Goal: Transaction & Acquisition: Obtain resource

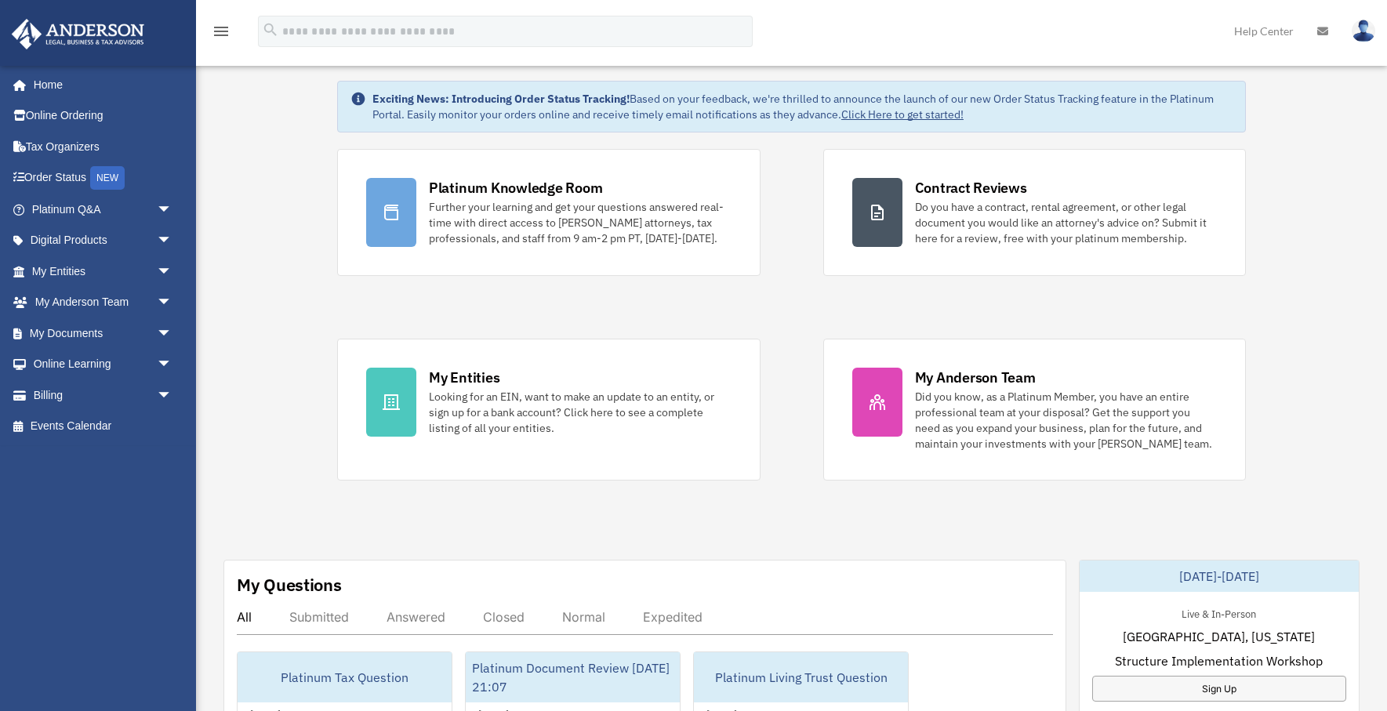
scroll to position [76, 0]
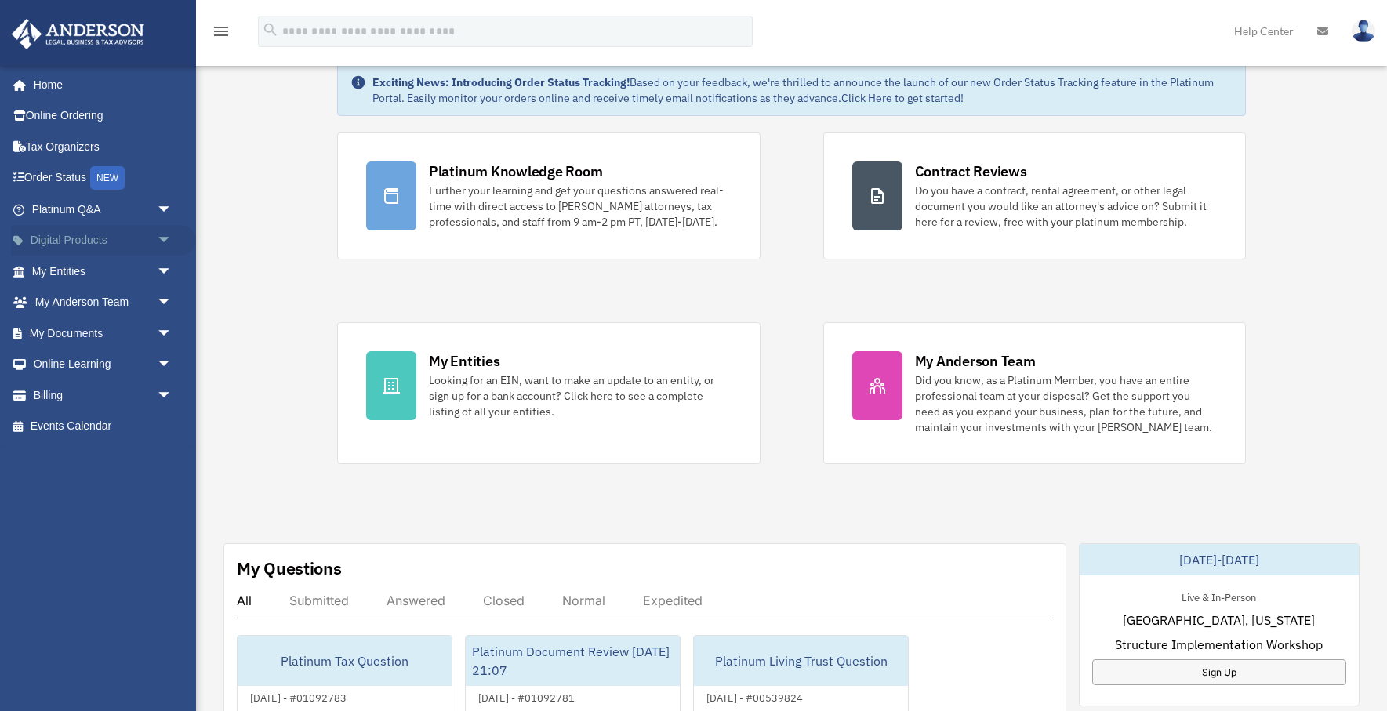
click at [161, 238] on span "arrow_drop_down" at bounding box center [172, 241] width 31 height 32
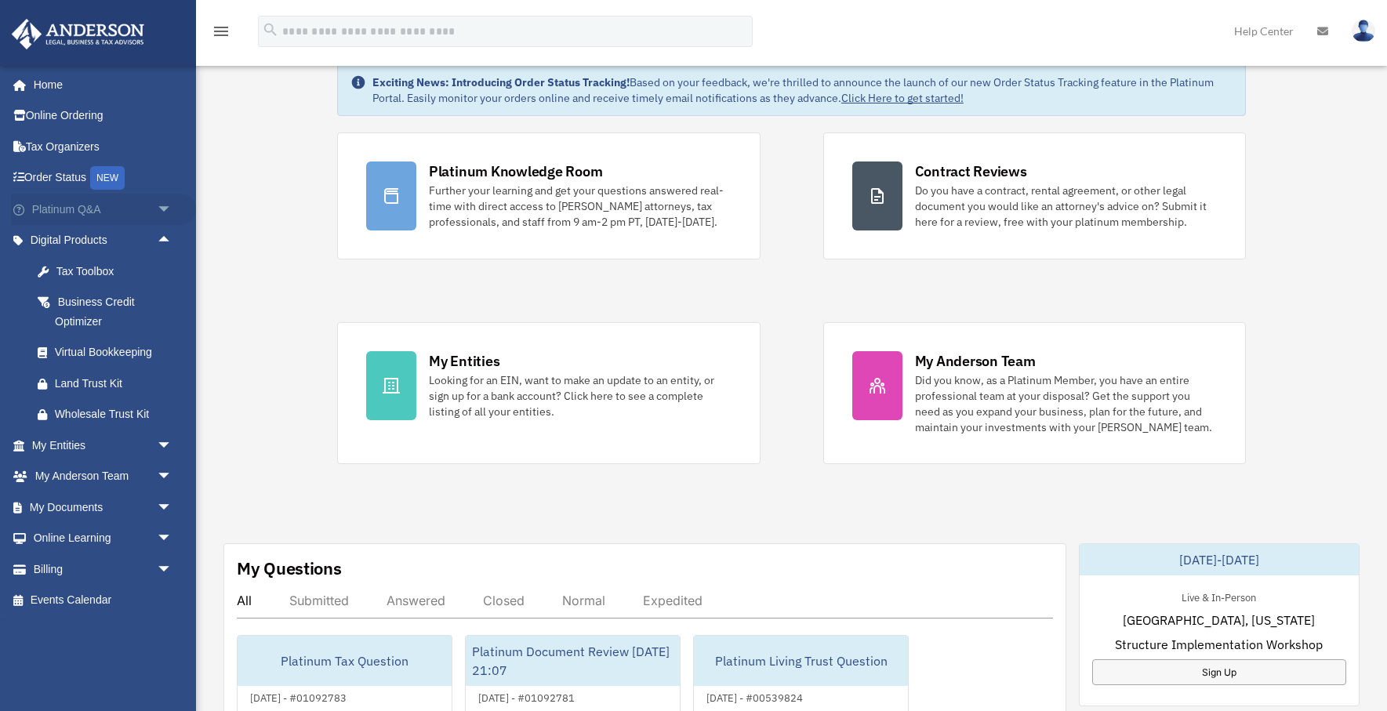
click at [165, 203] on span "arrow_drop_down" at bounding box center [172, 210] width 31 height 32
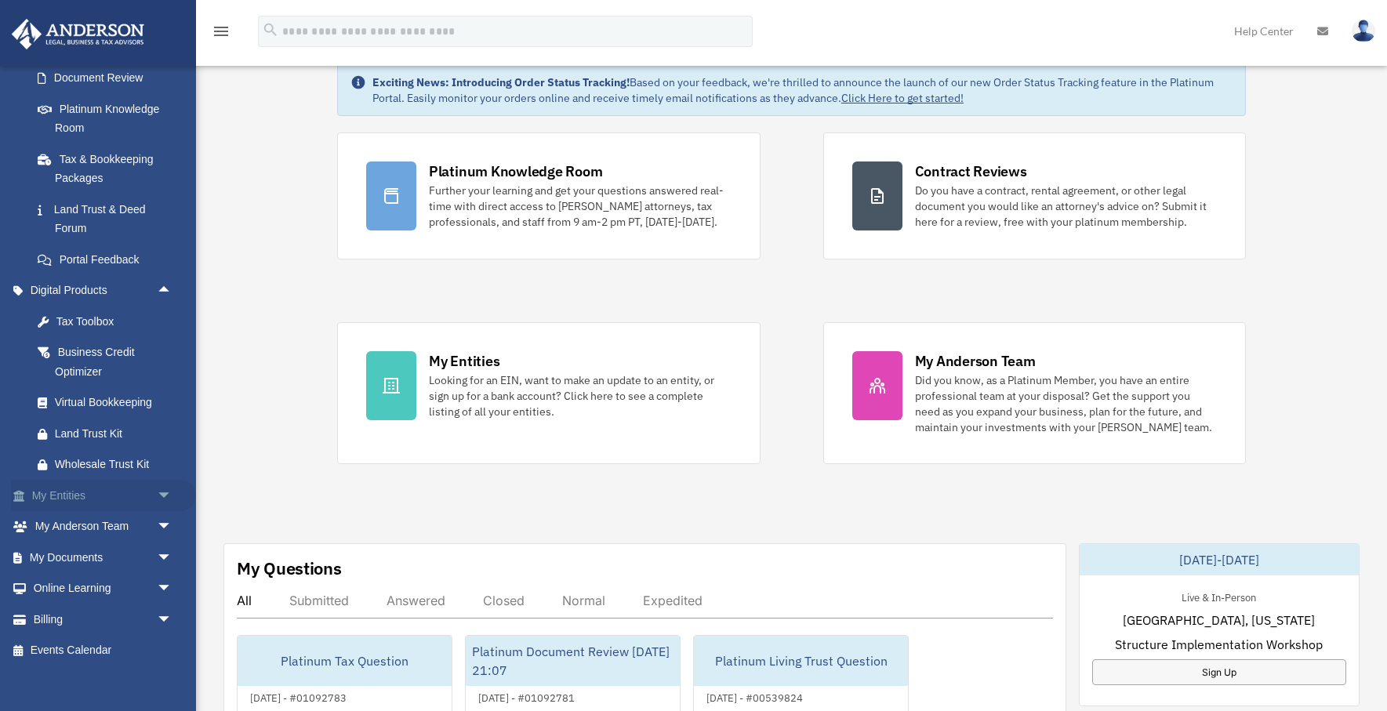
scroll to position [285, 0]
click at [162, 546] on span "arrow_drop_down" at bounding box center [172, 558] width 31 height 32
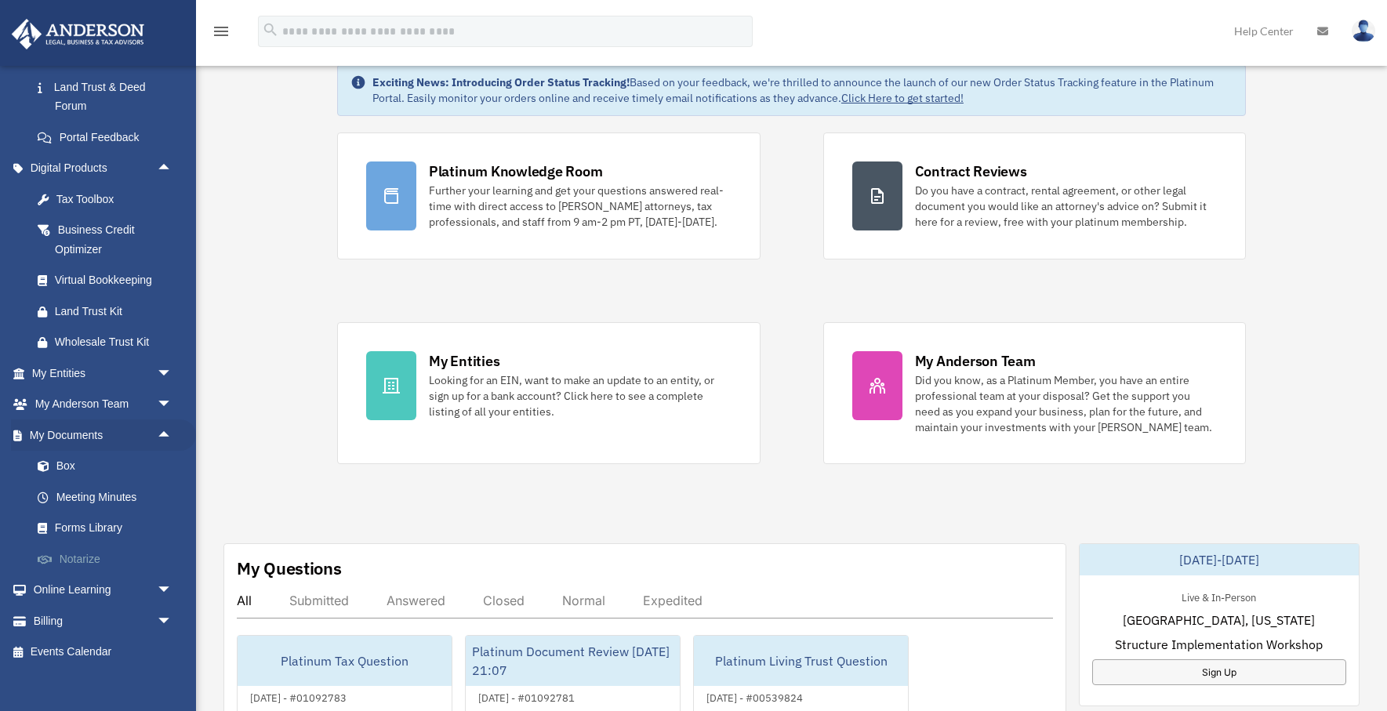
scroll to position [408, 0]
click at [104, 515] on link "Forms Library" at bounding box center [109, 528] width 174 height 31
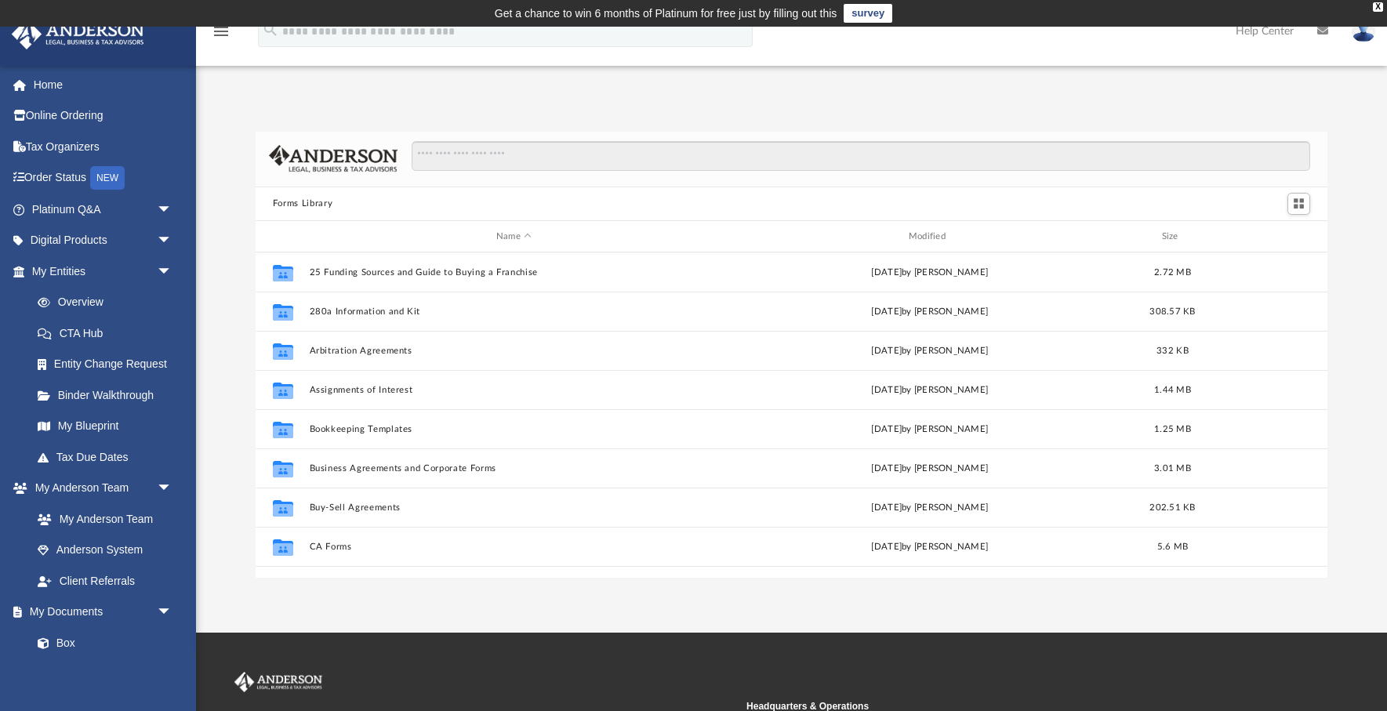
scroll to position [357, 1072]
click at [466, 151] on input "Search files and folders" at bounding box center [861, 156] width 898 height 30
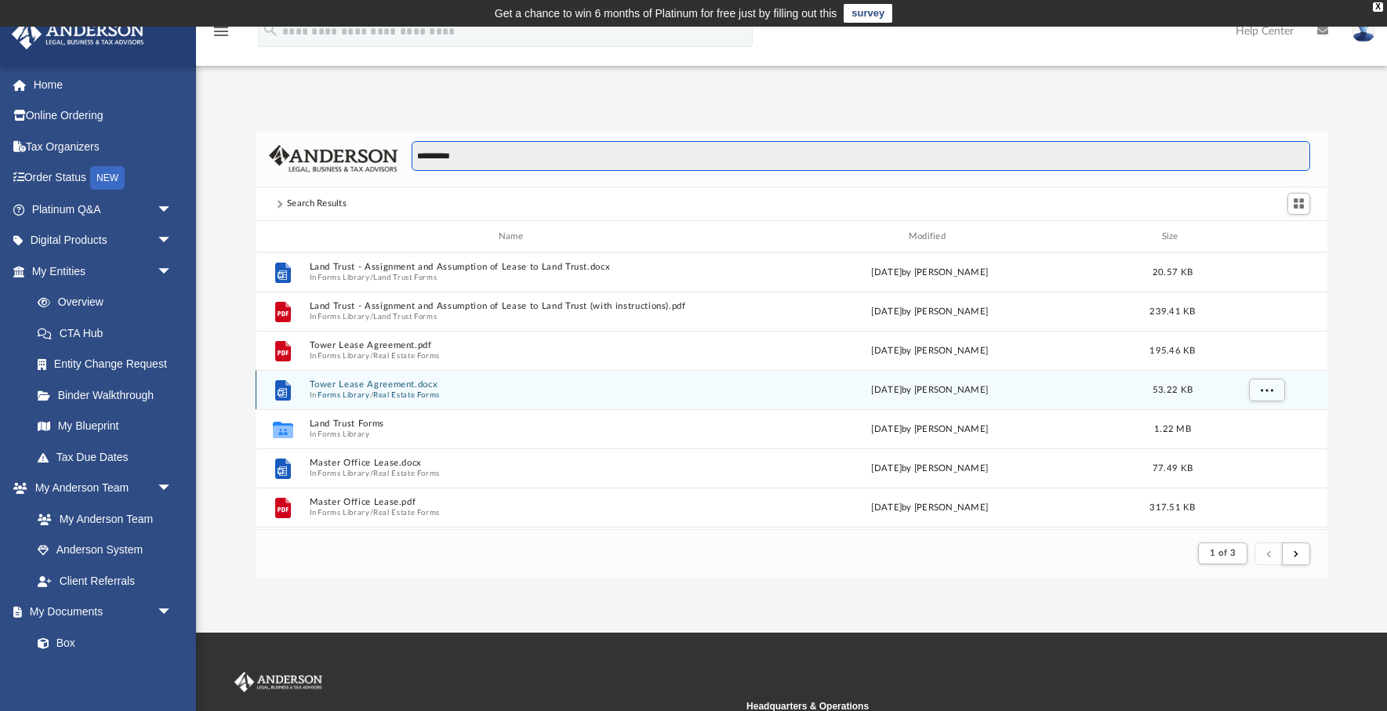
scroll to position [308, 1072]
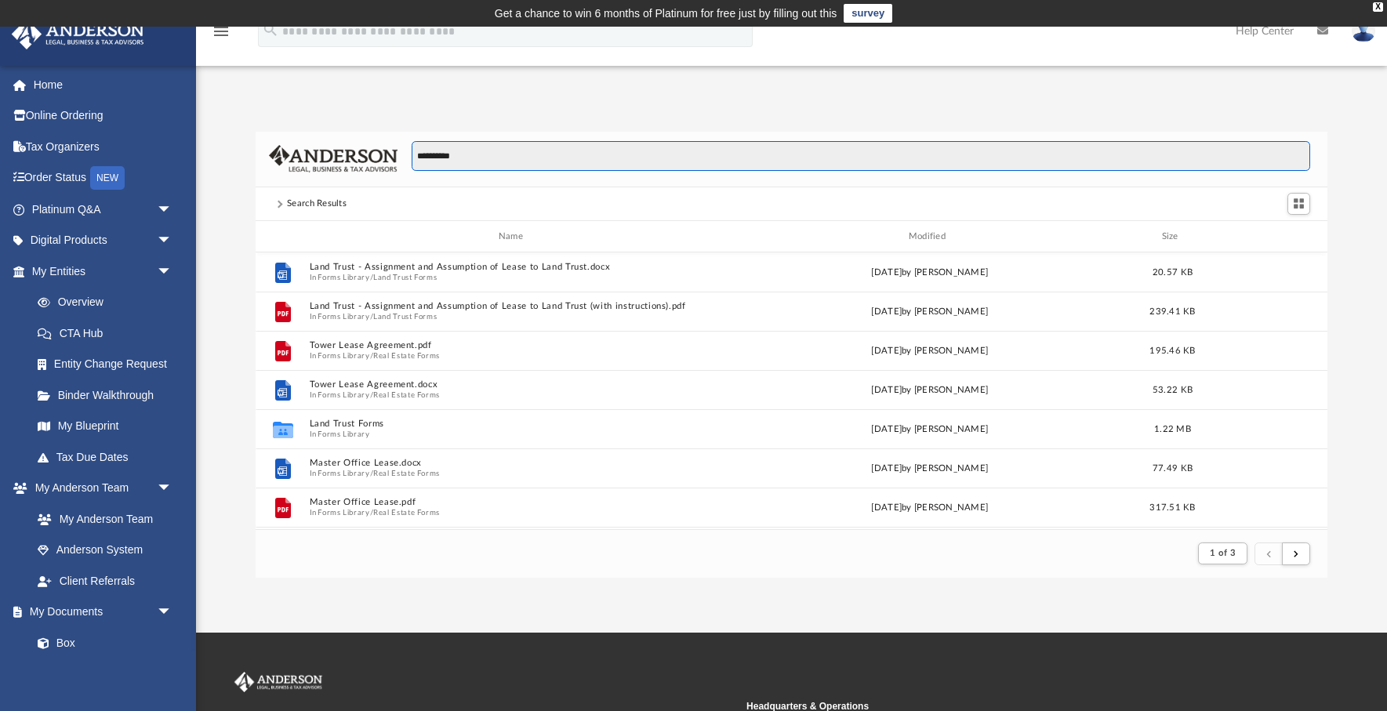
drag, startPoint x: 470, startPoint y: 155, endPoint x: 401, endPoint y: 155, distance: 69.8
click at [401, 155] on div "**********" at bounding box center [853, 163] width 912 height 45
type input "**********"
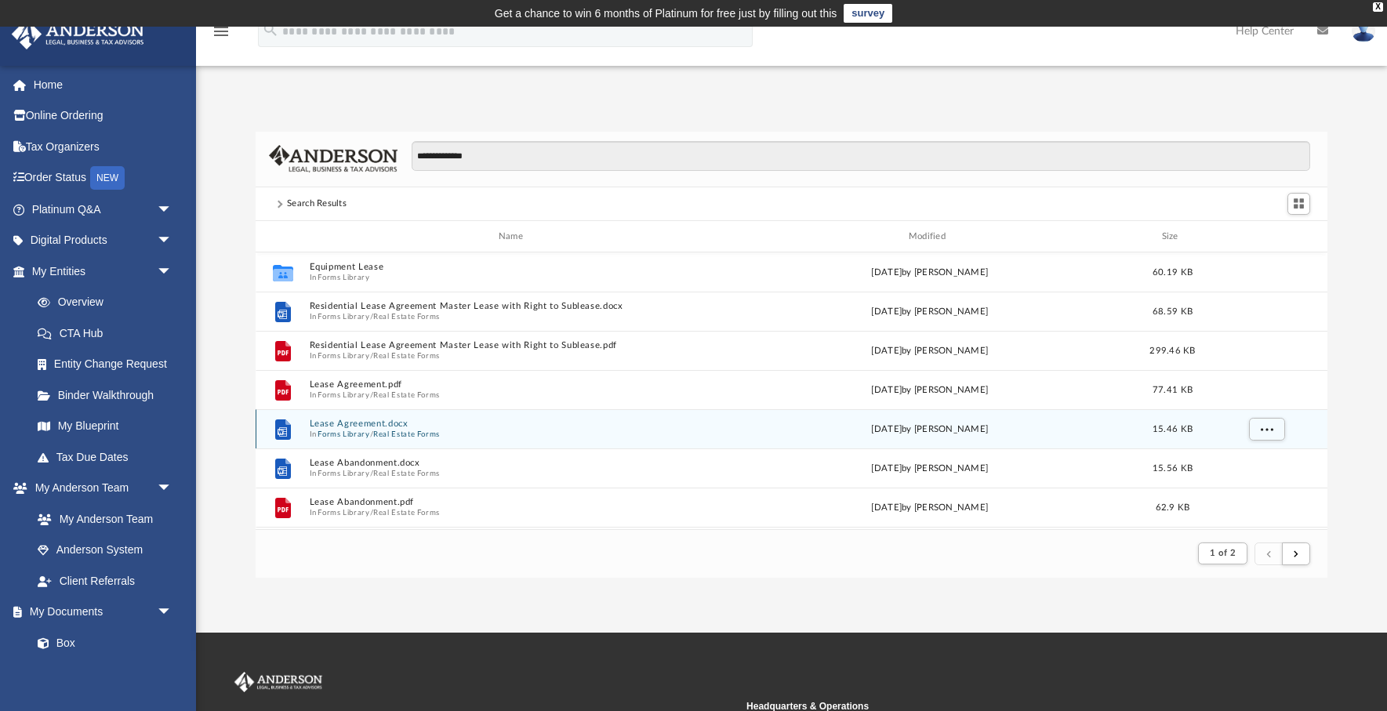
click at [415, 430] on button "Real Estate Forms" at bounding box center [406, 435] width 67 height 10
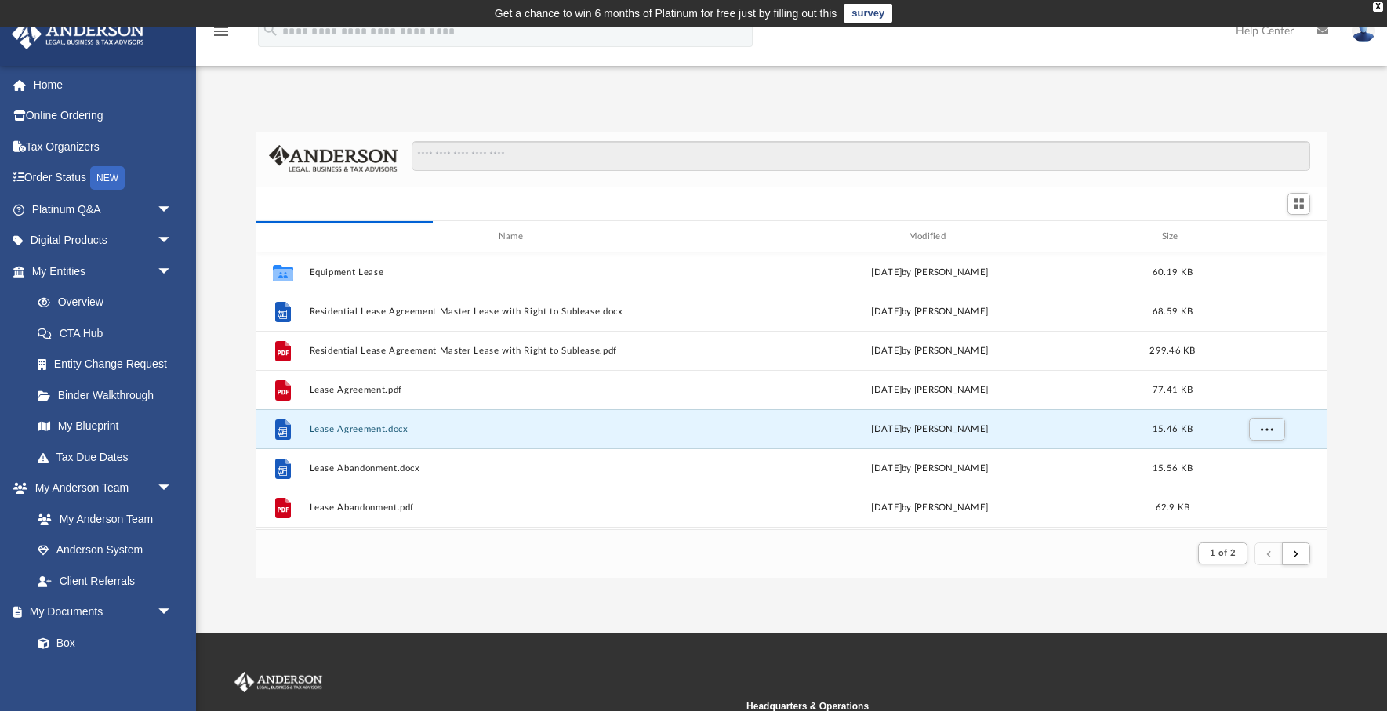
click at [432, 425] on button "Lease Agreement.docx" at bounding box center [513, 429] width 409 height 10
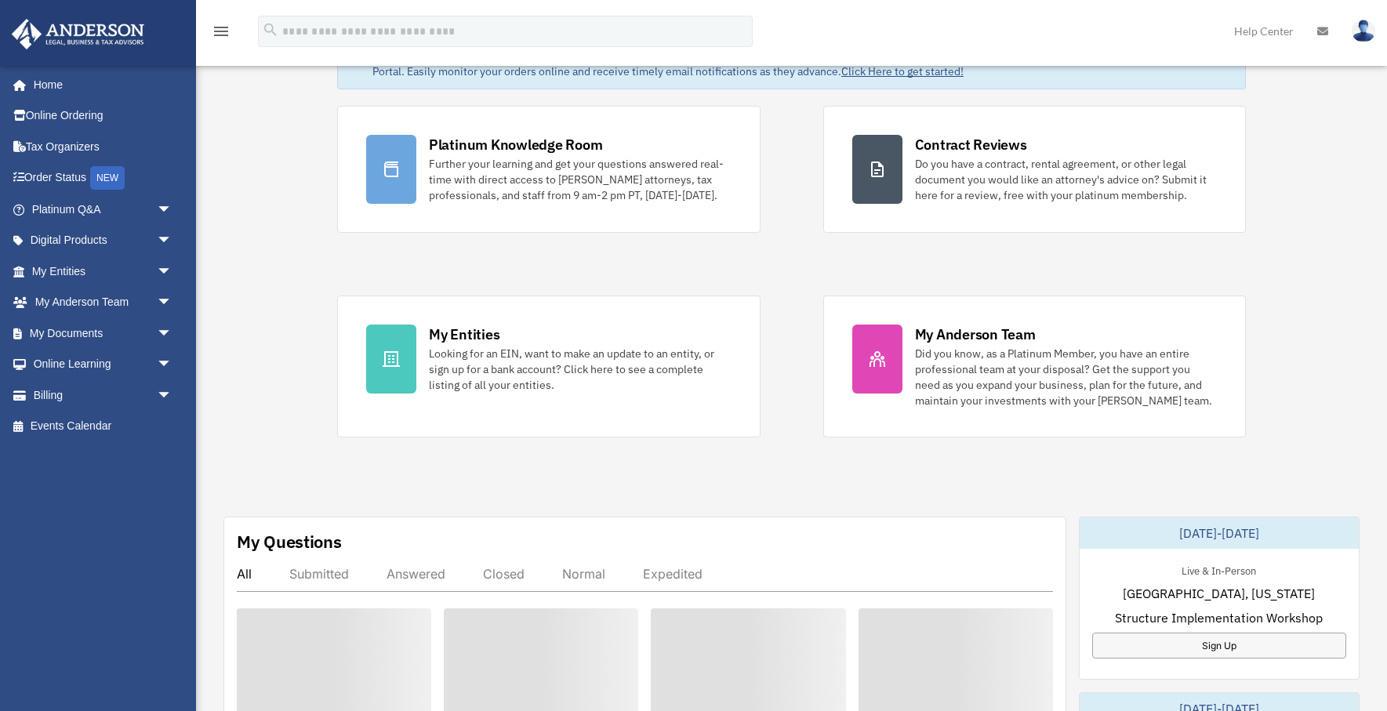
scroll to position [76, 0]
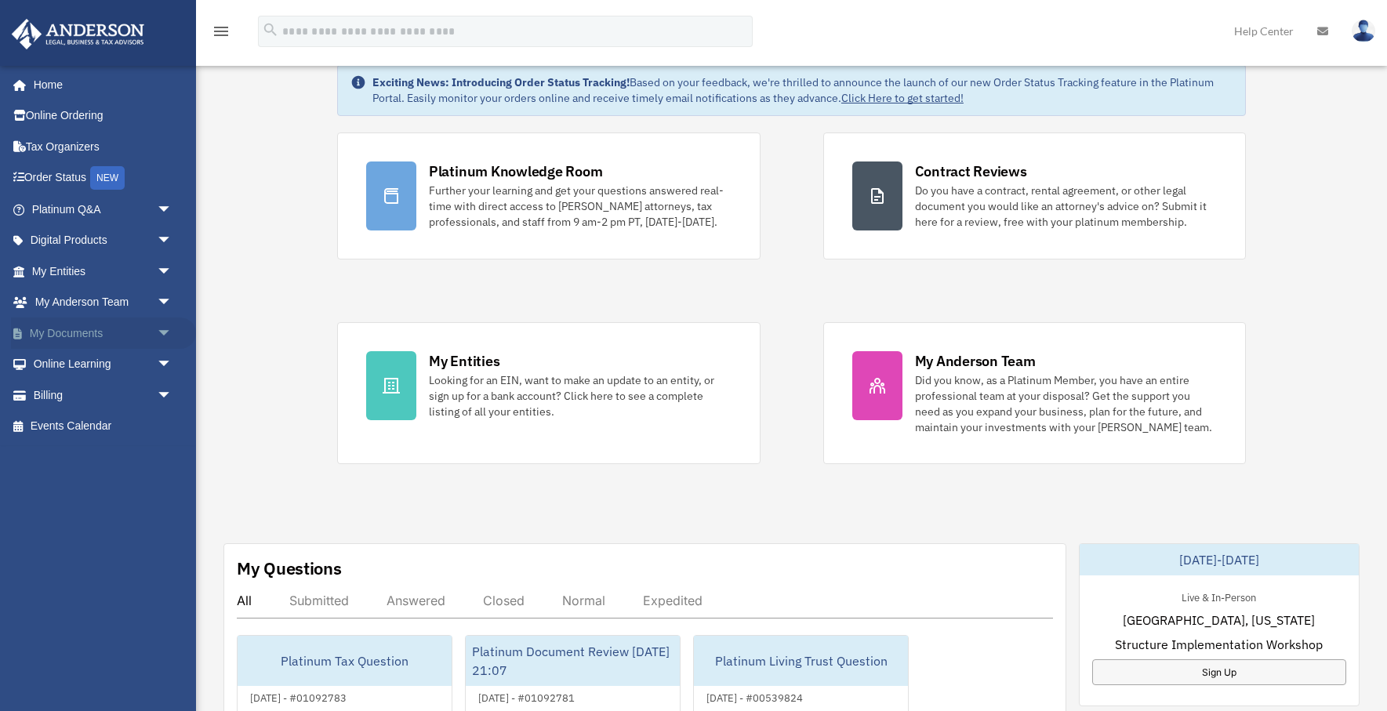
click at [163, 328] on span "arrow_drop_down" at bounding box center [172, 333] width 31 height 32
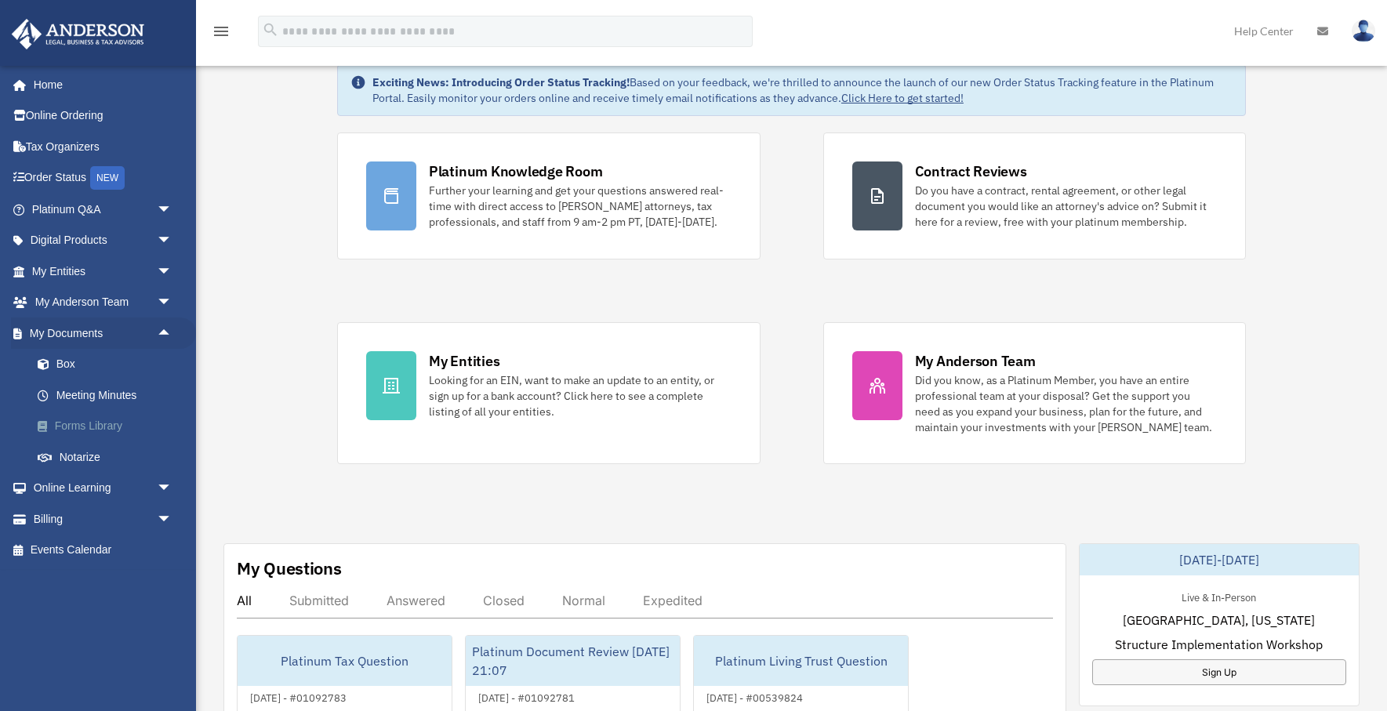
click at [107, 423] on link "Forms Library" at bounding box center [109, 426] width 174 height 31
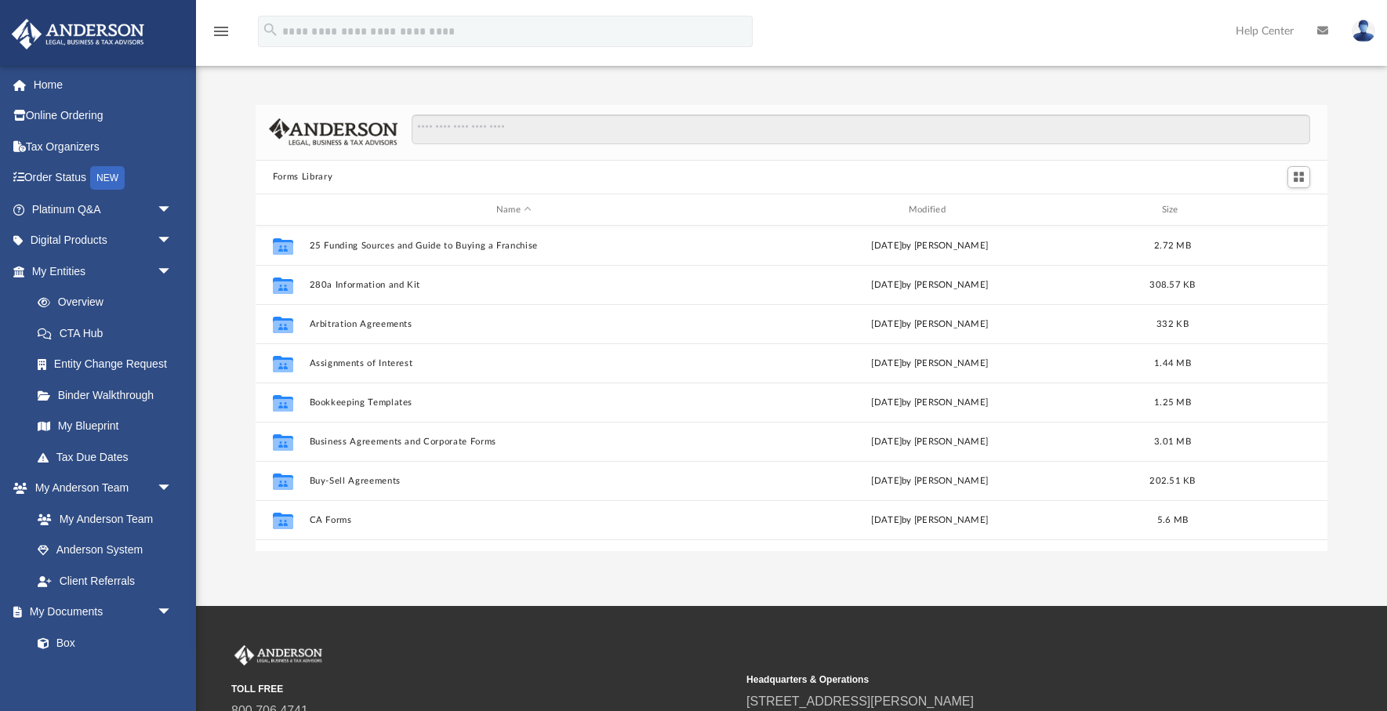
scroll to position [357, 1072]
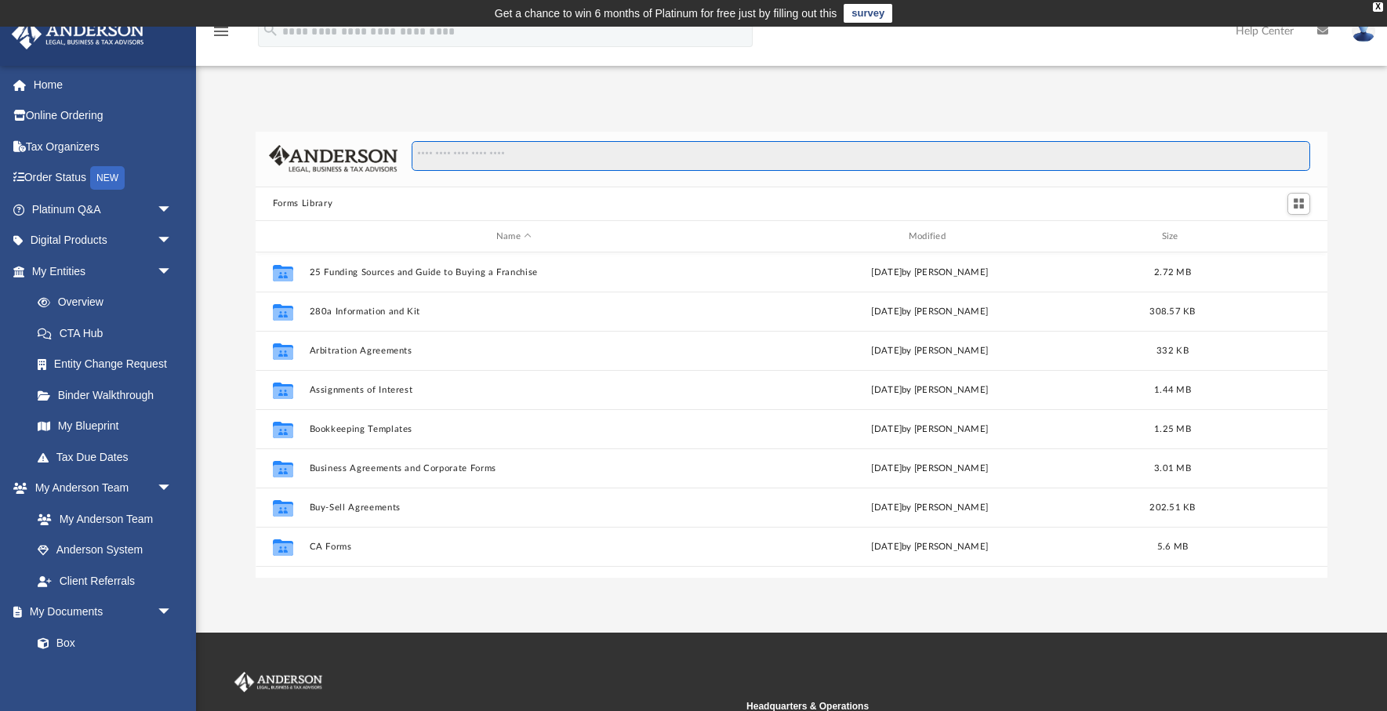
click at [481, 151] on input "Search files and folders" at bounding box center [861, 156] width 898 height 30
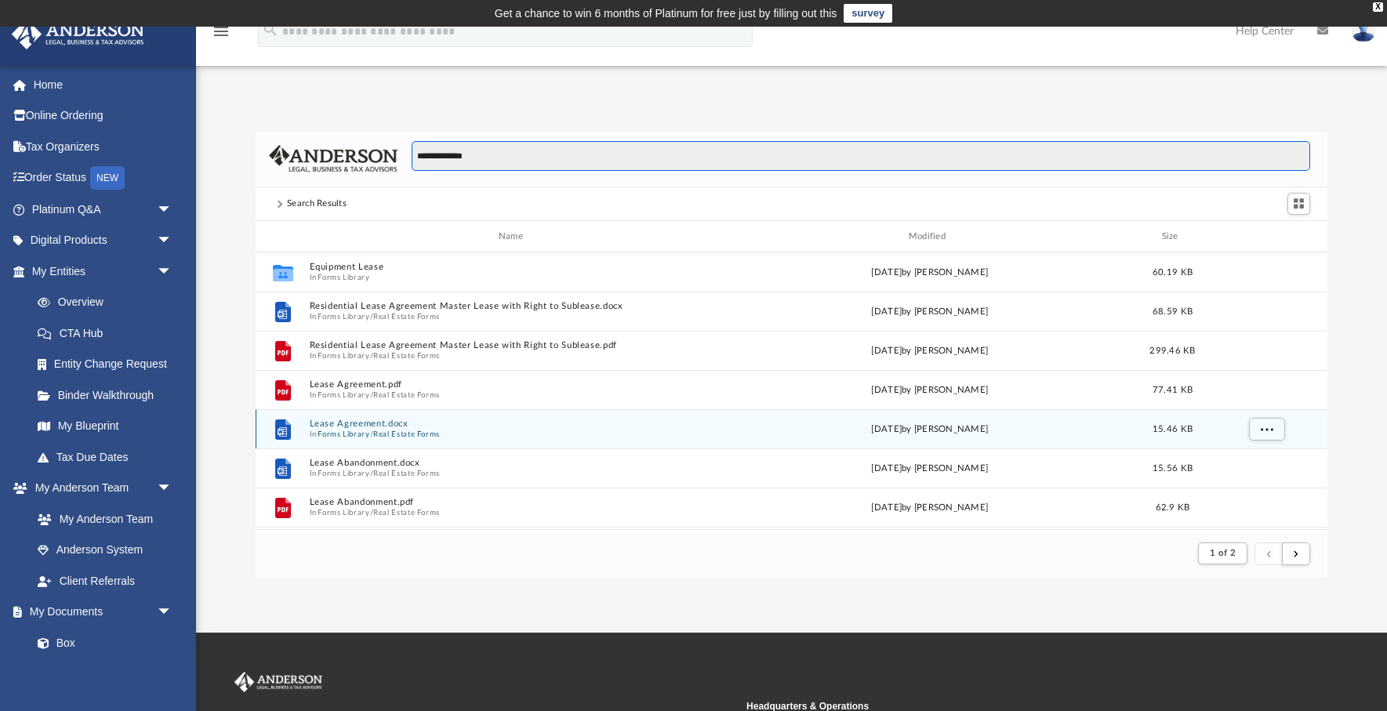
type input "**********"
click at [424, 423] on button "Lease Agreement.docx" at bounding box center [513, 424] width 409 height 10
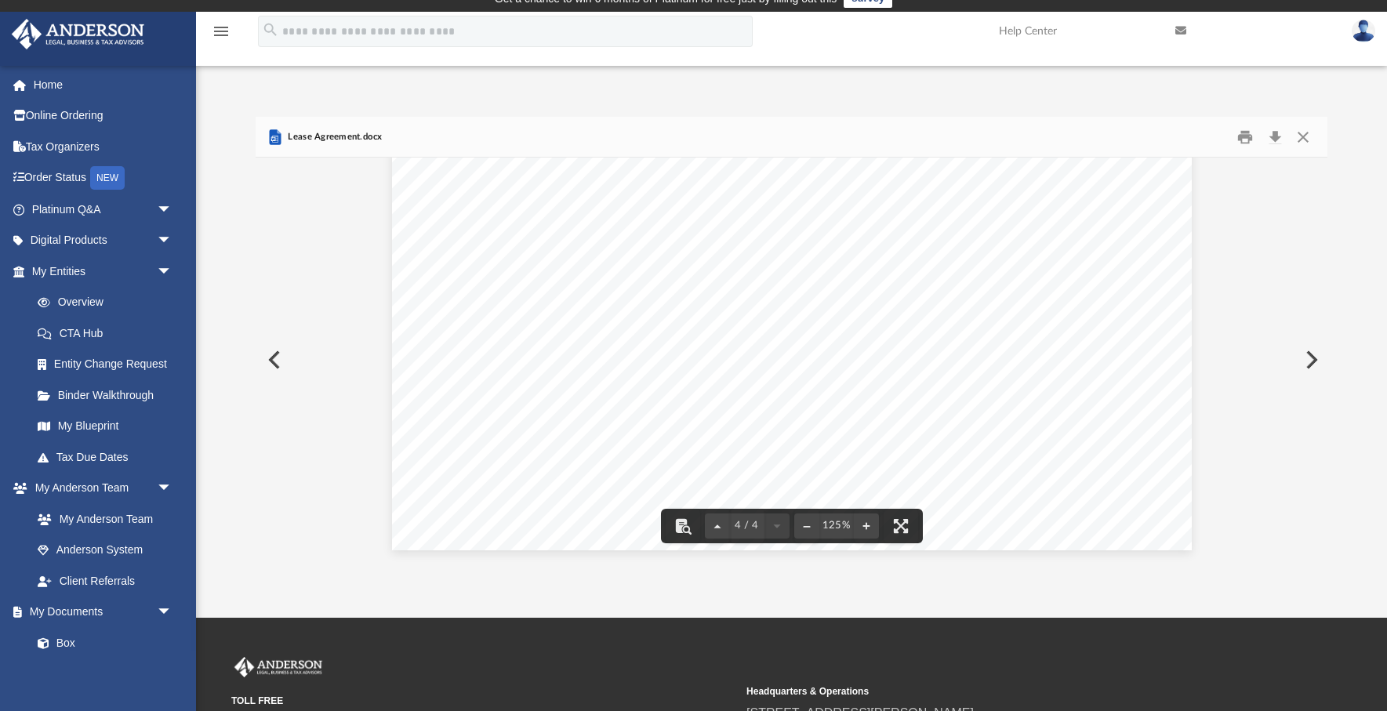
scroll to position [17, 0]
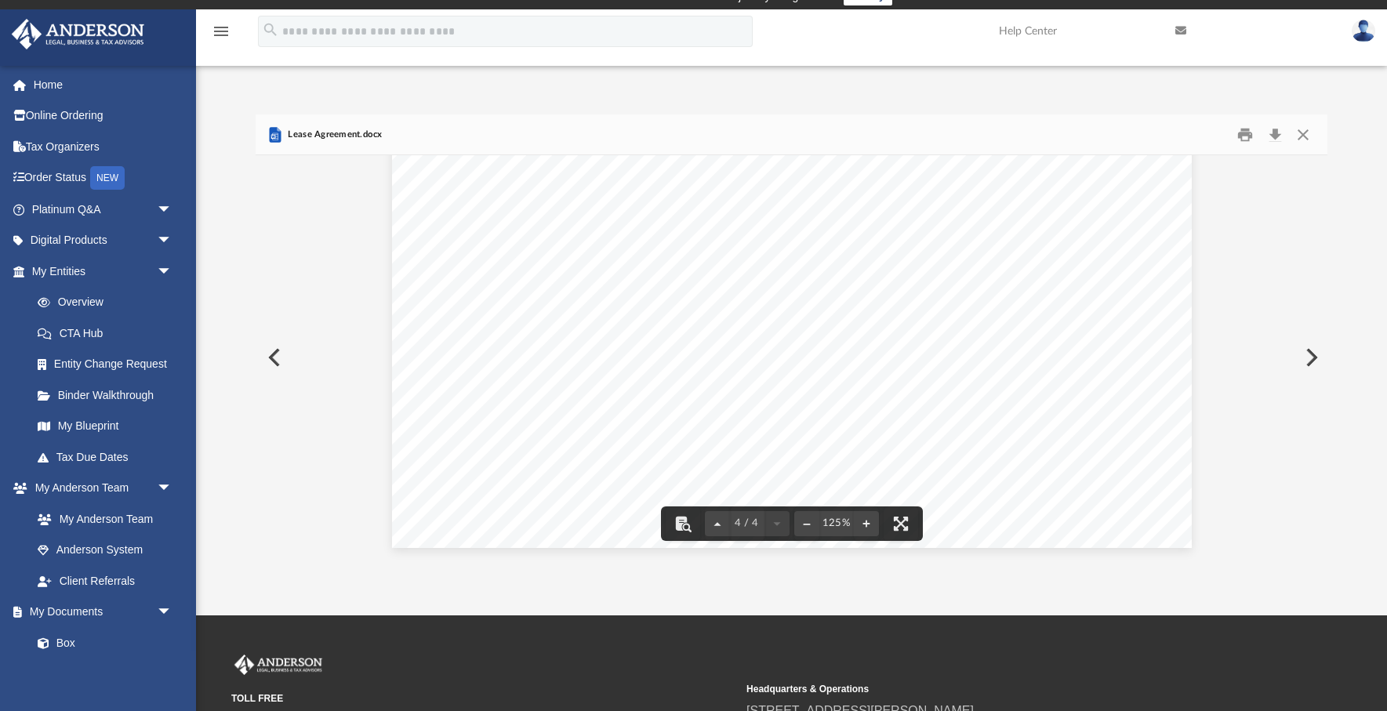
click at [747, 463] on div "On this day of , 20 , before me, the undersigned Notary Public in and for said …" at bounding box center [792, 30] width 800 height 1035
click at [1274, 131] on button "Download" at bounding box center [1275, 134] width 28 height 24
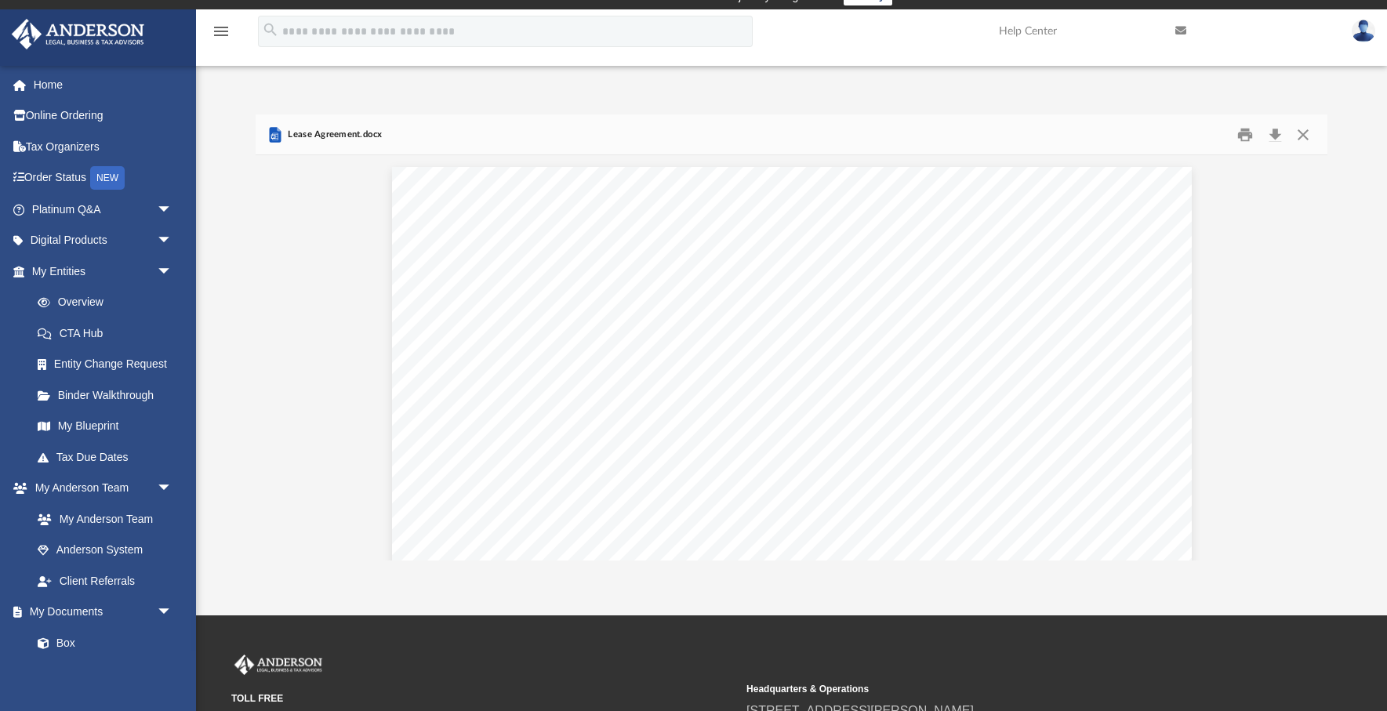
scroll to position [0, 0]
click at [943, 323] on div "**********" at bounding box center [792, 684] width 800 height 1035
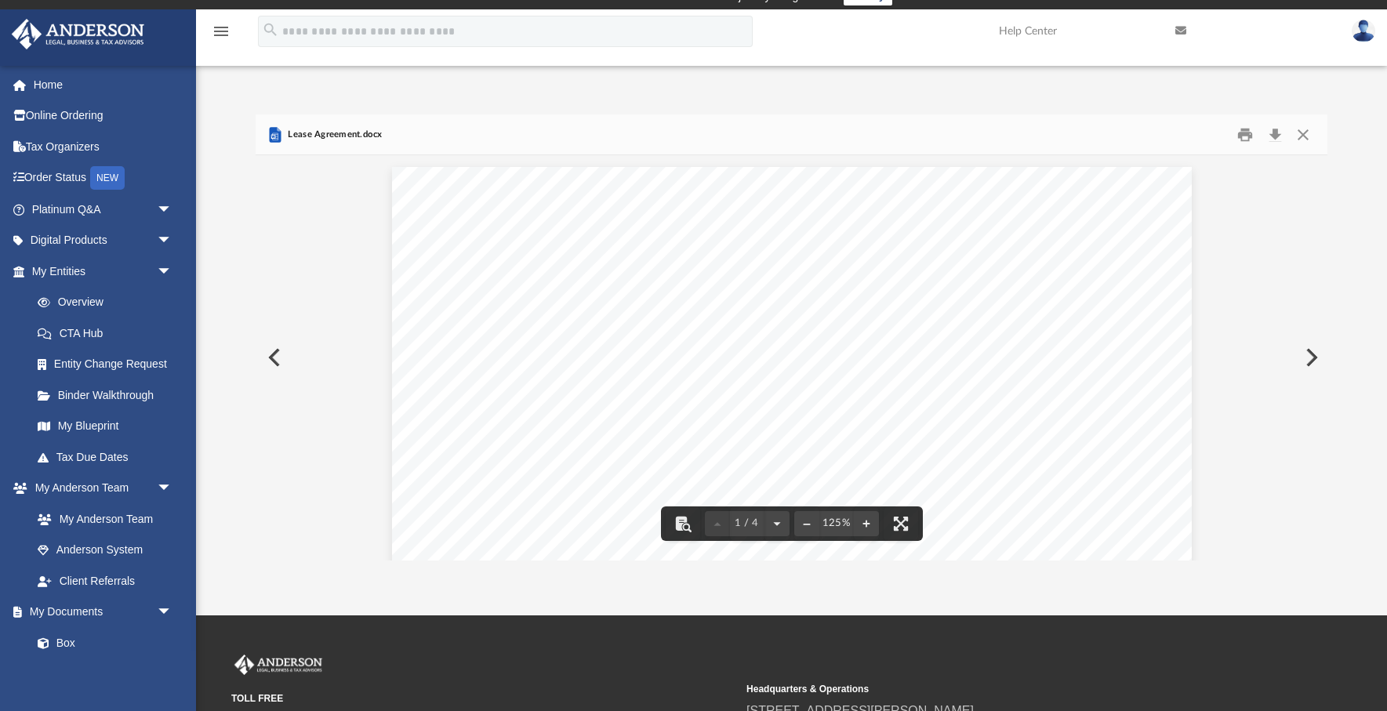
click at [923, 337] on div "**********" at bounding box center [792, 684] width 800 height 1035
